Goal: Task Accomplishment & Management: Use online tool/utility

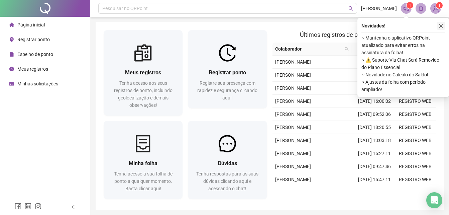
click at [438, 27] on button "button" at bounding box center [441, 26] width 8 height 8
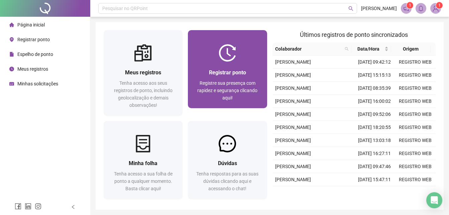
click at [226, 69] on div "Registrar ponto" at bounding box center [227, 72] width 63 height 8
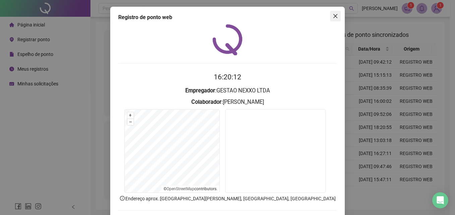
click at [334, 16] on icon "close" at bounding box center [334, 15] width 5 height 5
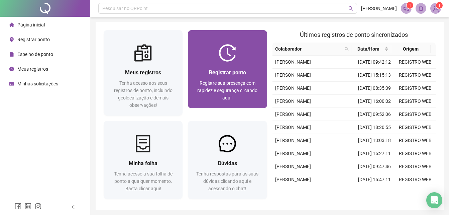
click at [219, 81] on span "Registre sua presença com rapidez e segurança clicando aqui!" at bounding box center [227, 90] width 60 height 20
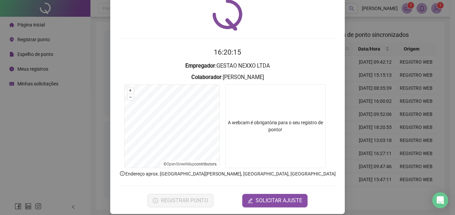
scroll to position [32, 0]
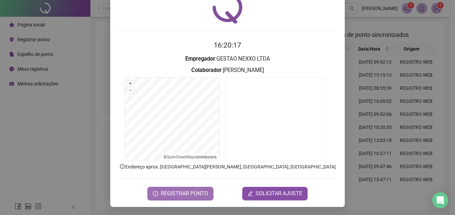
click at [190, 193] on span "REGISTRAR PONTO" at bounding box center [184, 193] width 47 height 8
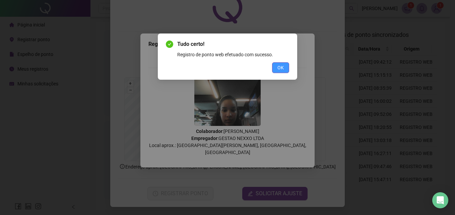
click at [283, 67] on button "OK" at bounding box center [280, 67] width 17 height 11
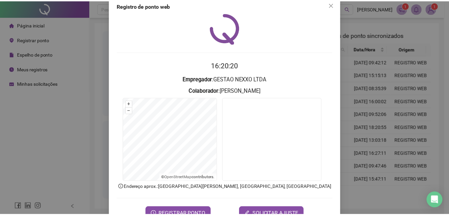
scroll to position [0, 0]
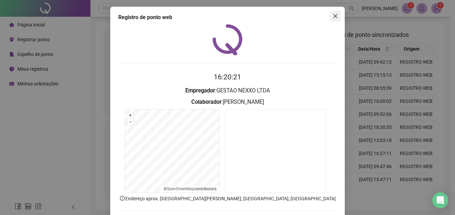
click at [333, 14] on icon "close" at bounding box center [335, 16] width 4 height 4
